Goal: Task Accomplishment & Management: Use online tool/utility

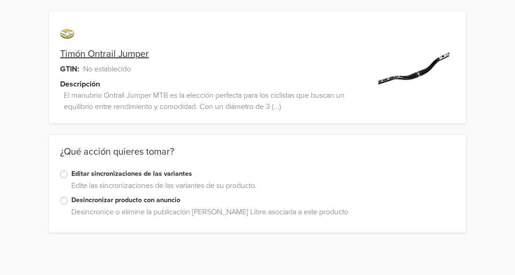
click at [71, 175] on label "Editar sincronizaciones de las variantes" at bounding box center [263, 174] width 384 height 10
click at [0, 0] on input "Editar sincronizaciones de las variantes" at bounding box center [0, 0] width 0 height 0
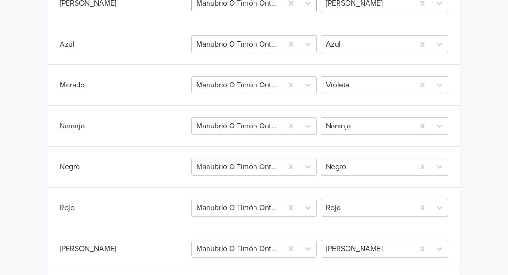
scroll to position [412, 0]
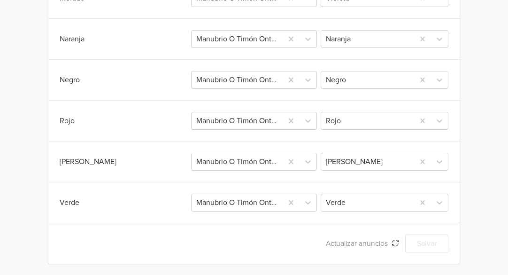
click at [273, 253] on div "Sincronizar con anuncio existente Salvar Variante Jumpseller Publicación Mercad…" at bounding box center [254, 48] width 412 height 432
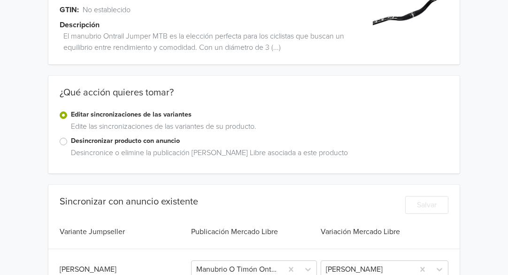
scroll to position [47, 0]
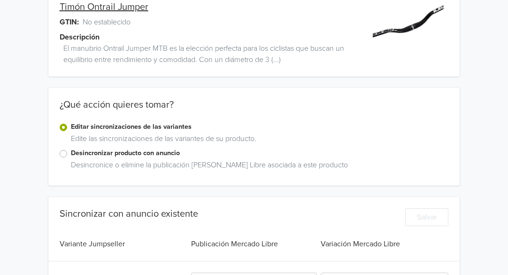
click at [71, 129] on label "Editar sincronizaciones de las variantes" at bounding box center [260, 127] width 378 height 10
click at [0, 0] on input "Editar sincronizaciones de las variantes" at bounding box center [0, 0] width 0 height 0
click at [71, 126] on label "Editar sincronizaciones de las variantes" at bounding box center [260, 127] width 378 height 10
click at [0, 0] on input "Editar sincronizaciones de las variantes" at bounding box center [0, 0] width 0 height 0
click at [71, 156] on label "Desincronizar producto con anuncio" at bounding box center [260, 153] width 378 height 10
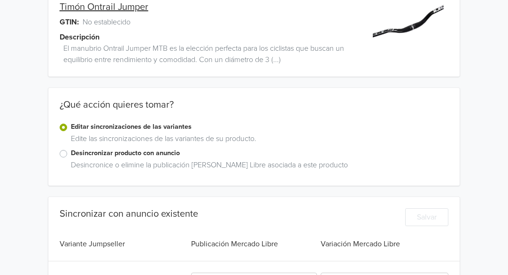
click at [0, 0] on input "Desincronizar producto con anuncio" at bounding box center [0, 0] width 0 height 0
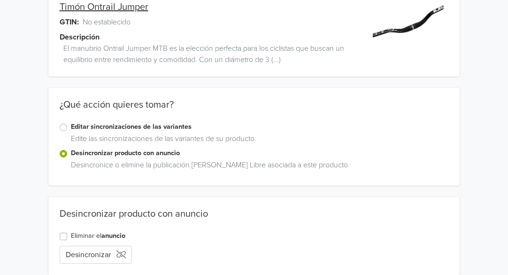
scroll to position [58, 0]
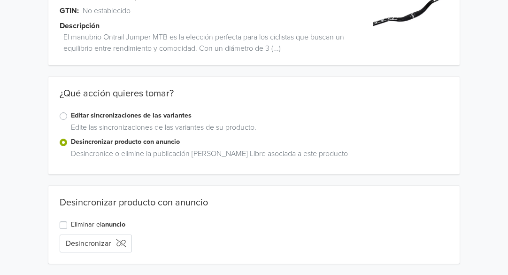
click at [71, 113] on label "Editar sincronizaciones de las variantes" at bounding box center [260, 115] width 378 height 10
click at [0, 0] on input "Editar sincronizaciones de las variantes" at bounding box center [0, 0] width 0 height 0
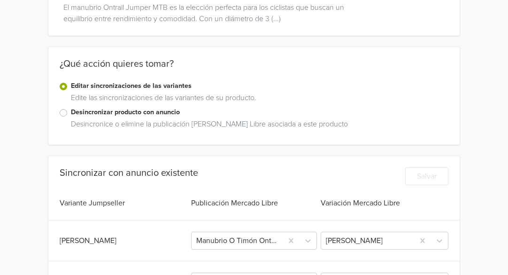
scroll to position [0, 0]
